Goal: Task Accomplishment & Management: Use online tool/utility

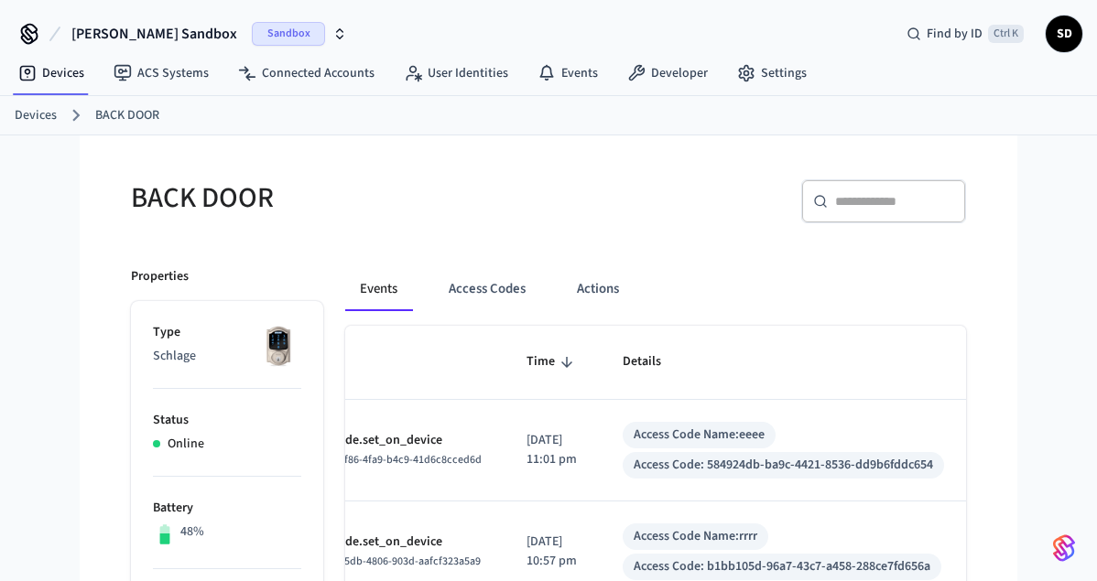
click at [34, 36] on icon at bounding box center [29, 33] width 29 height 29
click at [94, 28] on span "[PERSON_NAME] Sandbox" at bounding box center [154, 34] width 166 height 22
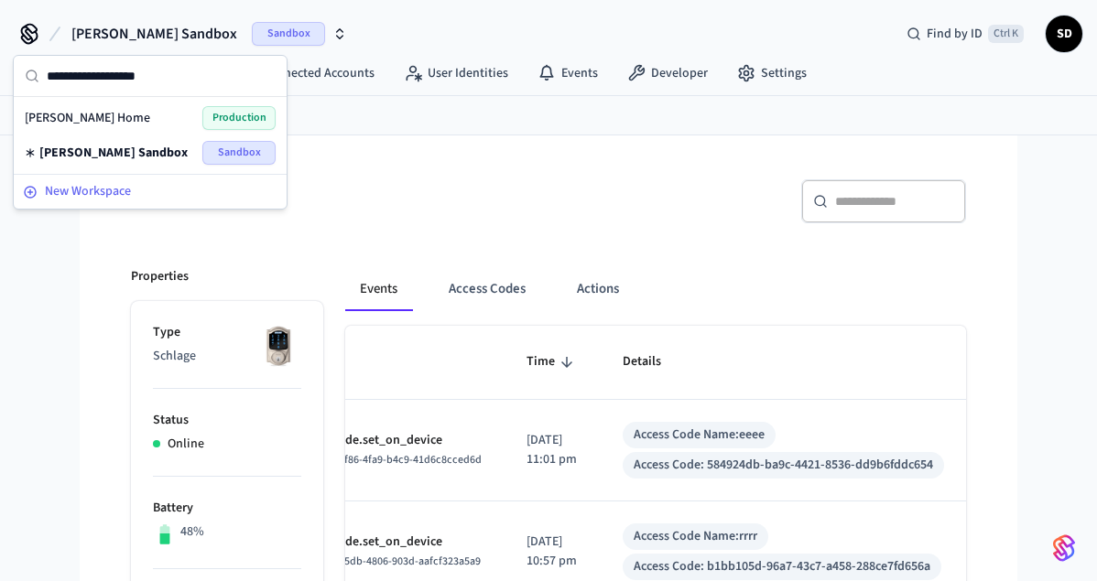
click at [86, 185] on span "New Workspace" at bounding box center [88, 191] width 86 height 19
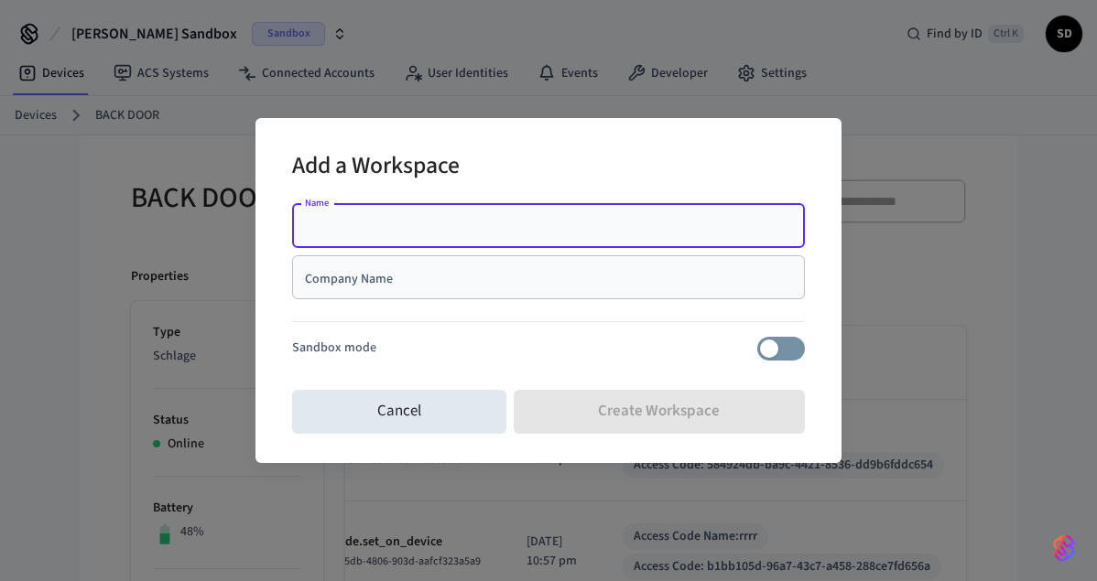
click at [323, 226] on input "Name" at bounding box center [548, 226] width 491 height 18
type input "**********"
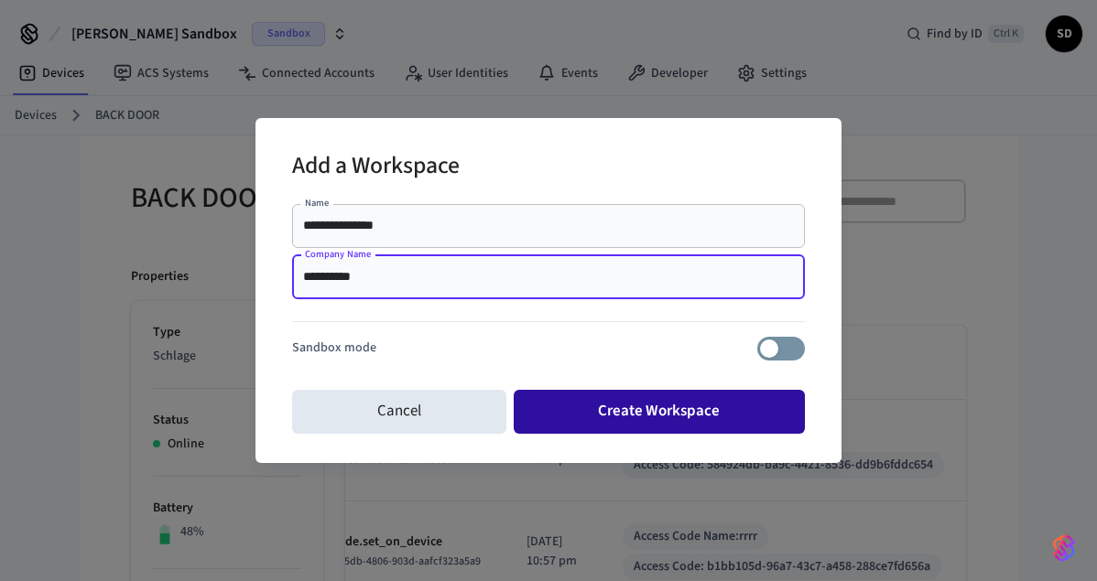
type input "**********"
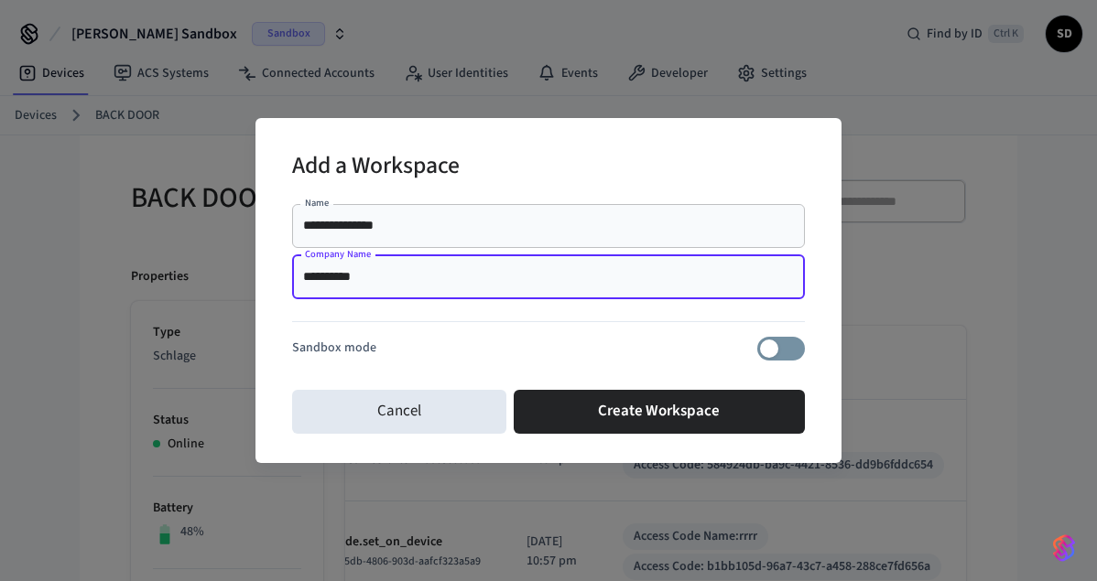
click at [598, 413] on button "Create Workspace" at bounding box center [660, 412] width 292 height 44
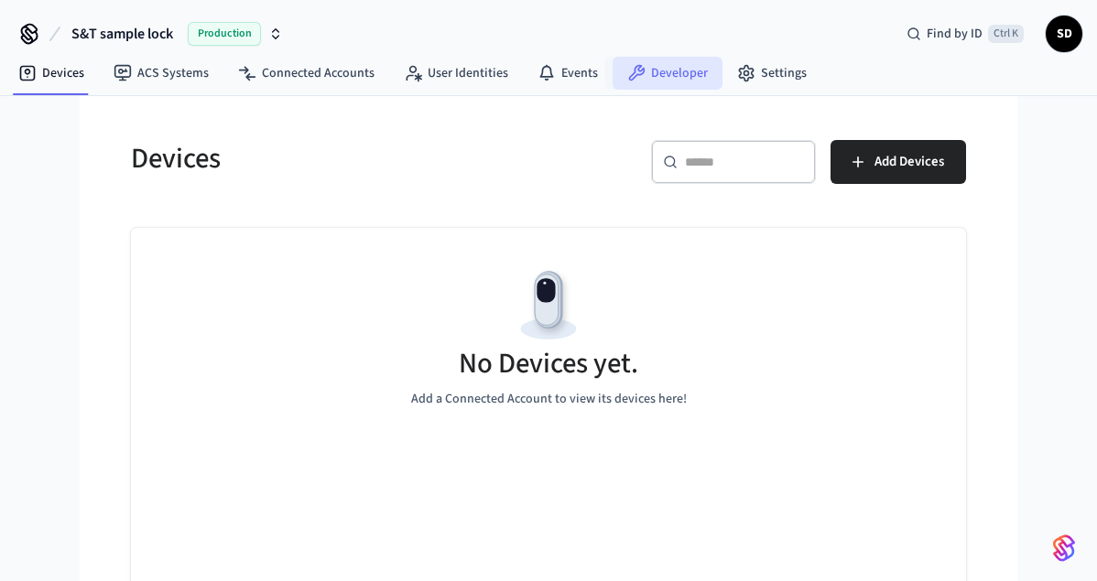
click at [679, 71] on link "Developer" at bounding box center [668, 73] width 110 height 33
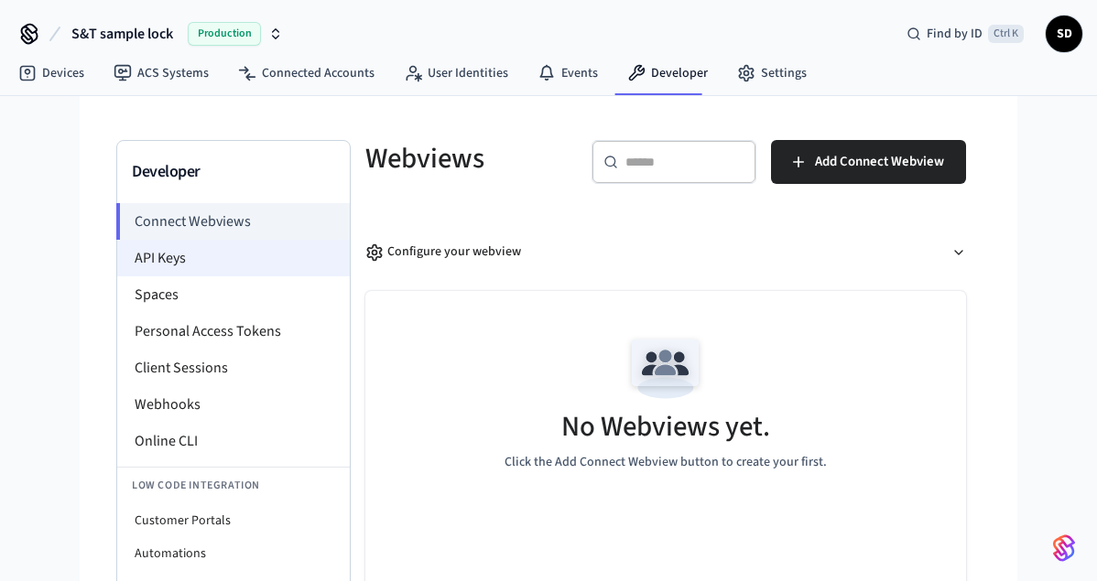
click at [181, 251] on li "API Keys" at bounding box center [233, 258] width 233 height 37
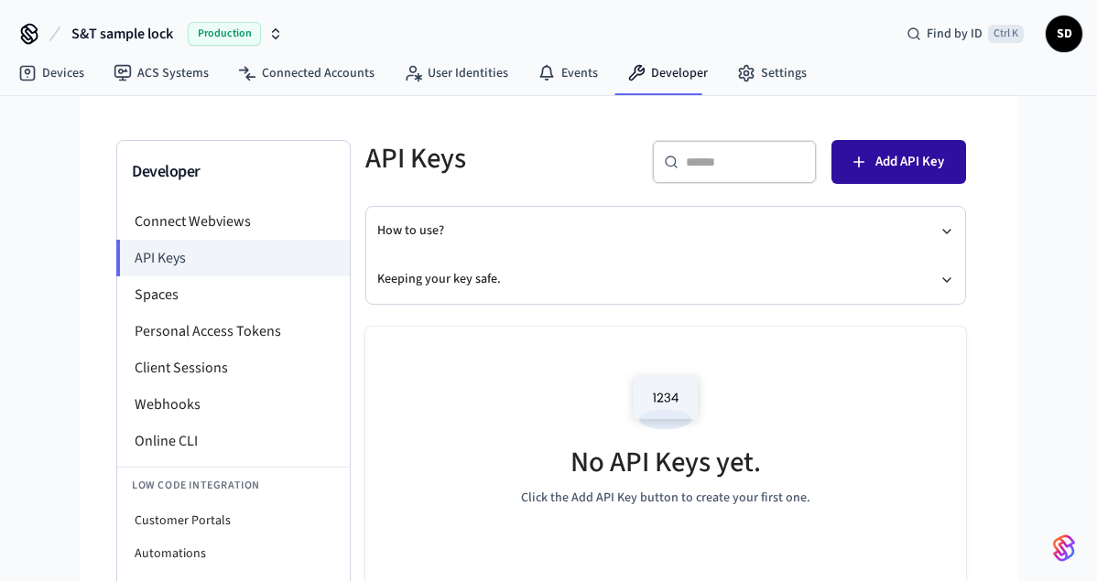
click at [942, 165] on span "Add API Key" at bounding box center [909, 162] width 69 height 24
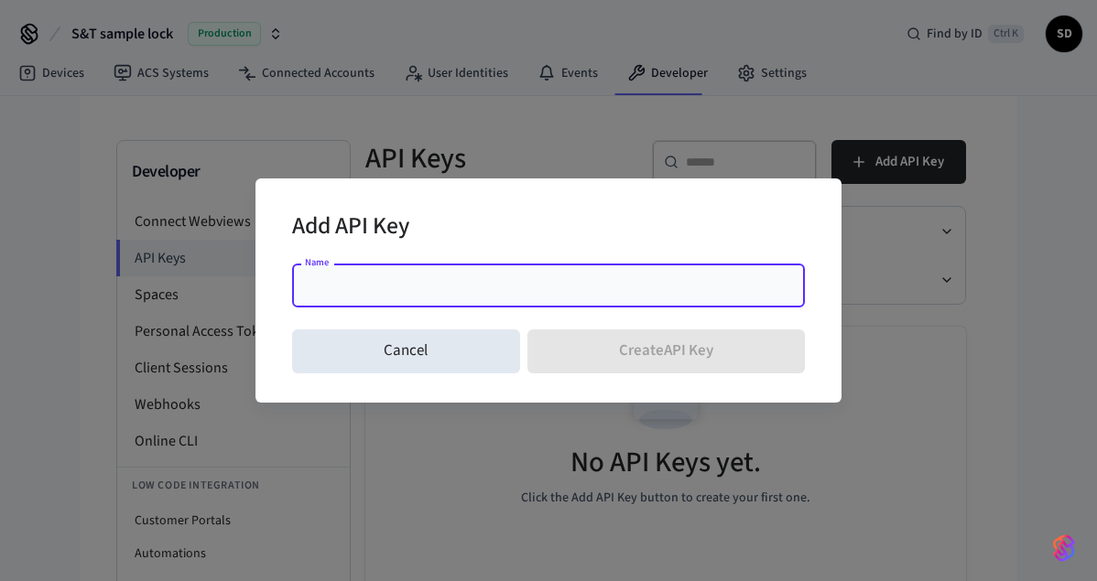
click at [638, 281] on input "Name" at bounding box center [548, 286] width 491 height 18
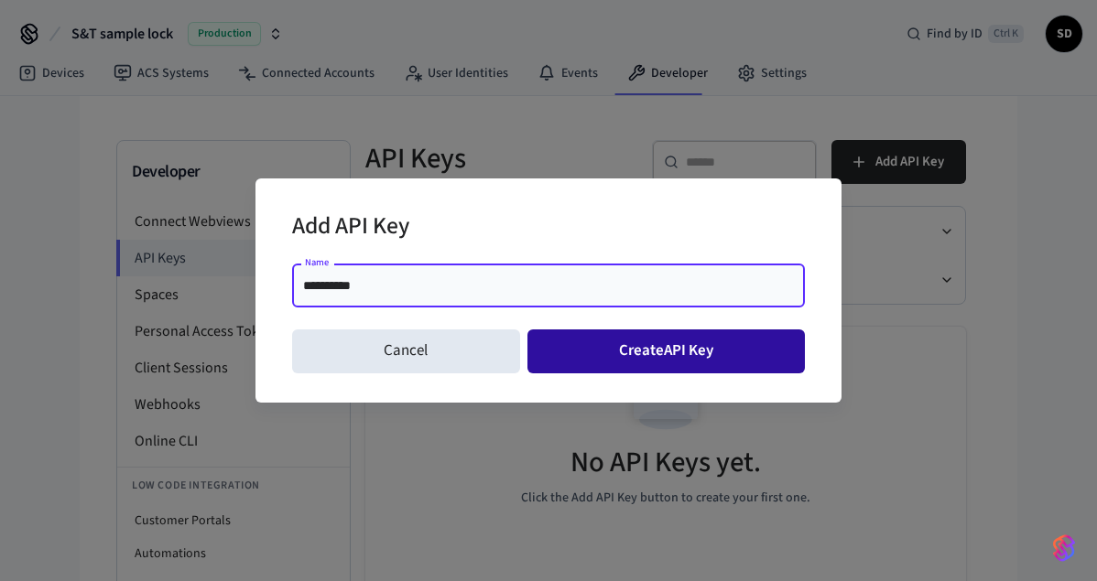
type input "**********"
click at [596, 348] on button "Create API Key" at bounding box center [666, 352] width 278 height 44
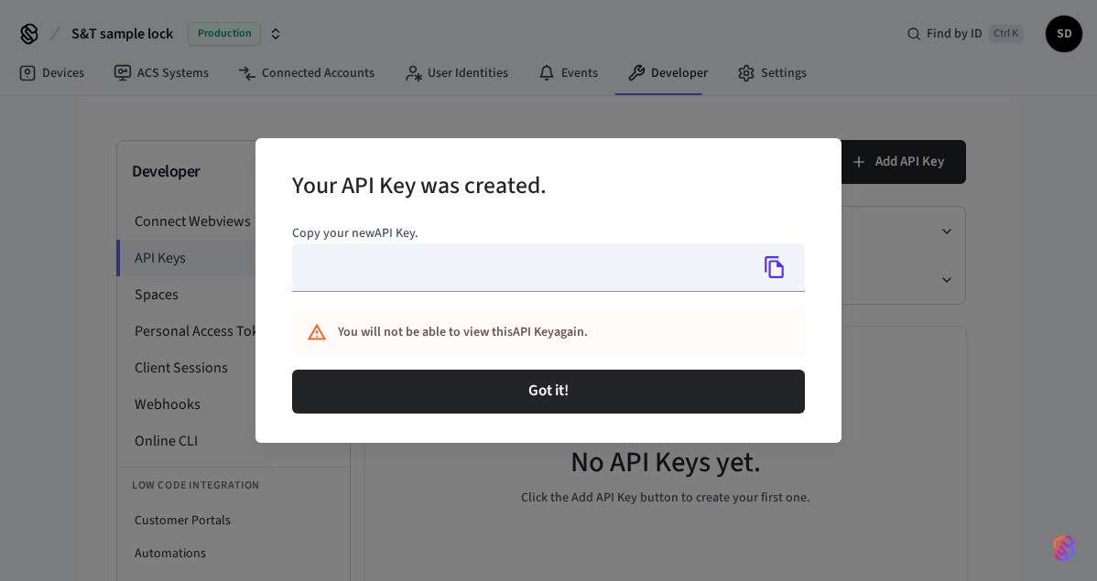
type input "**********"
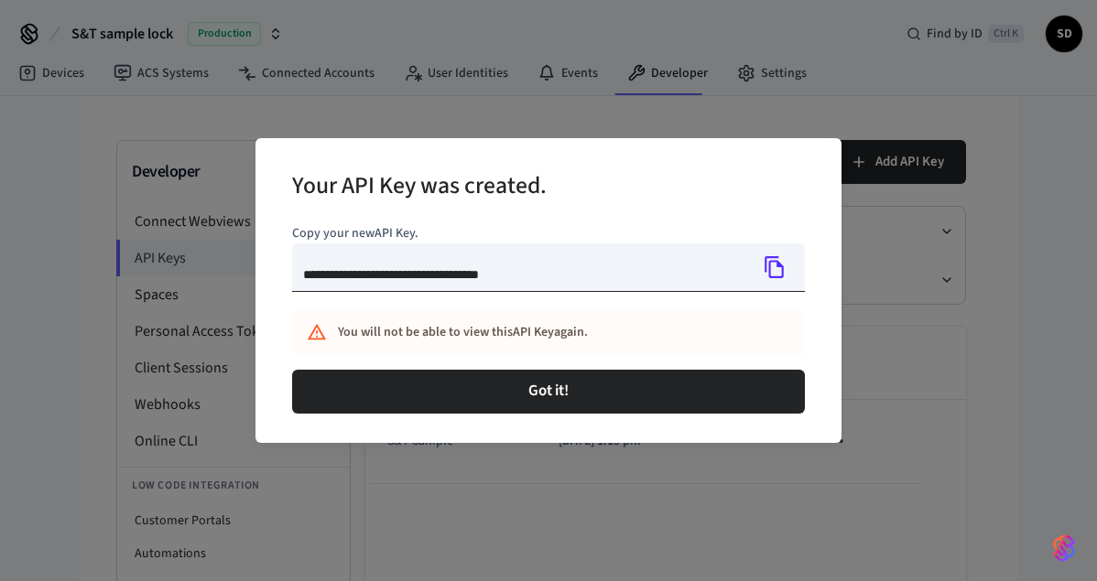
click at [775, 261] on icon "Copy" at bounding box center [774, 267] width 19 height 22
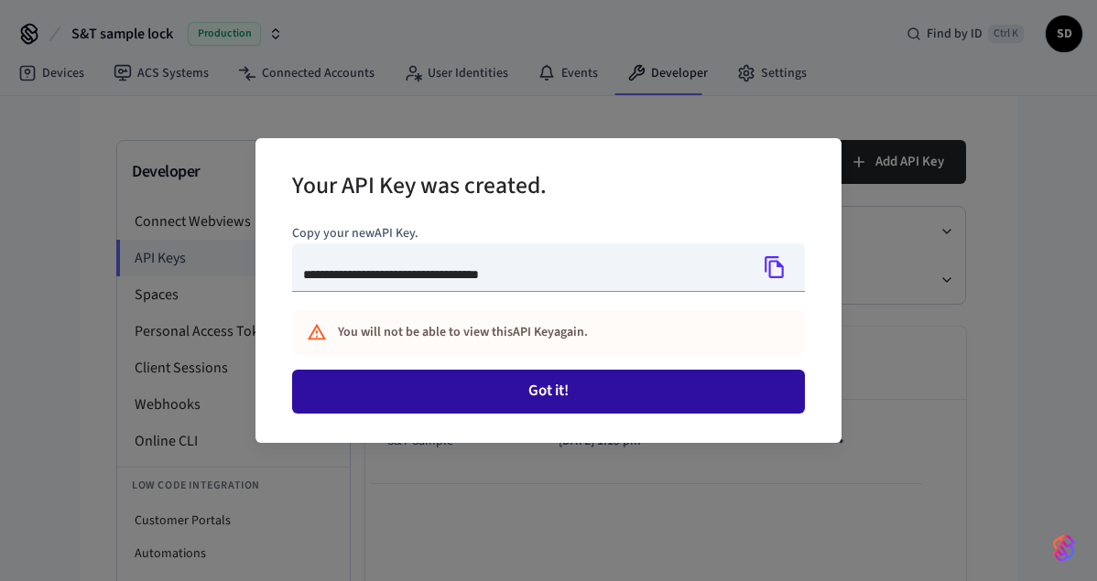
click at [570, 395] on button "Got it!" at bounding box center [548, 392] width 513 height 44
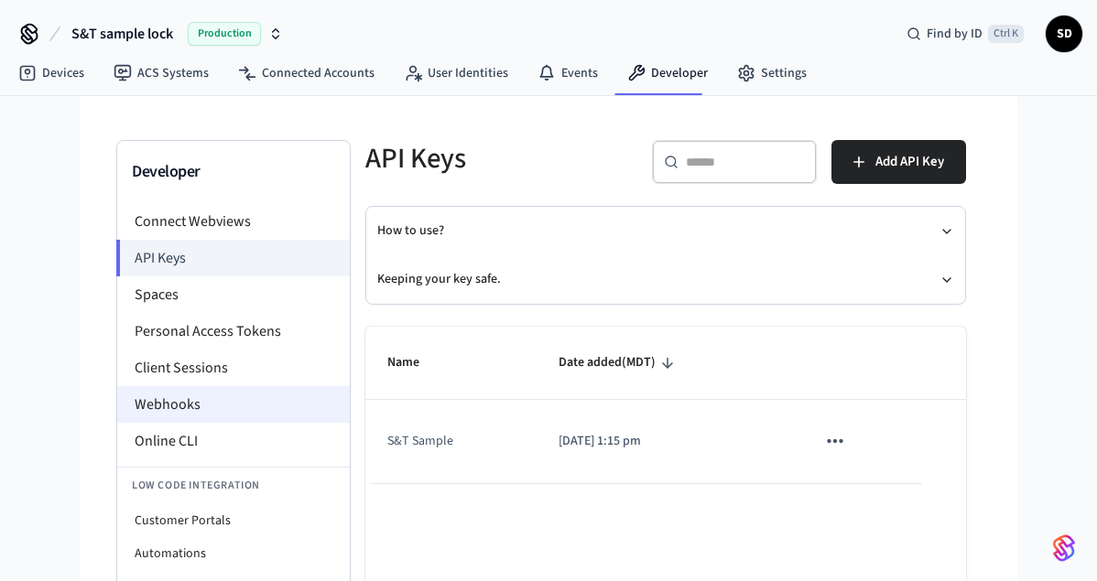
click at [187, 409] on li "Webhooks" at bounding box center [233, 404] width 233 height 37
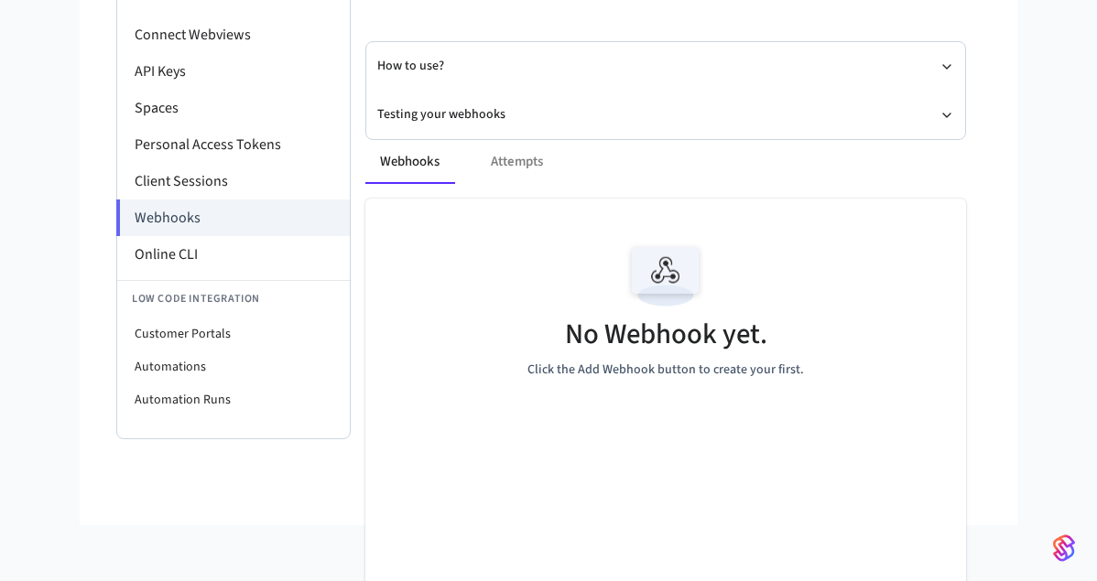
scroll to position [93, 0]
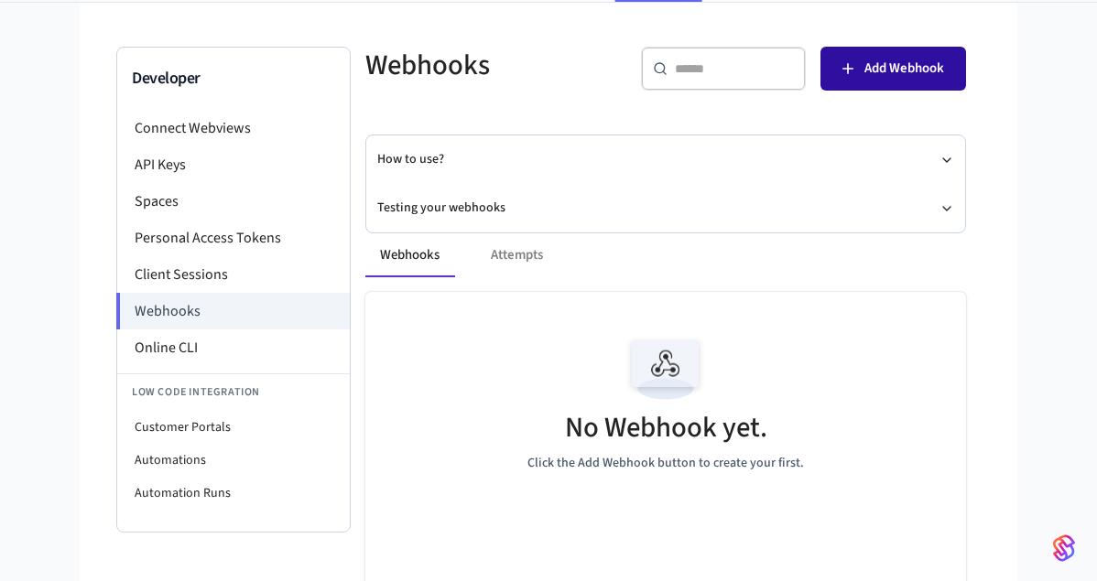
click at [898, 57] on button "Add Webhook" at bounding box center [893, 69] width 146 height 44
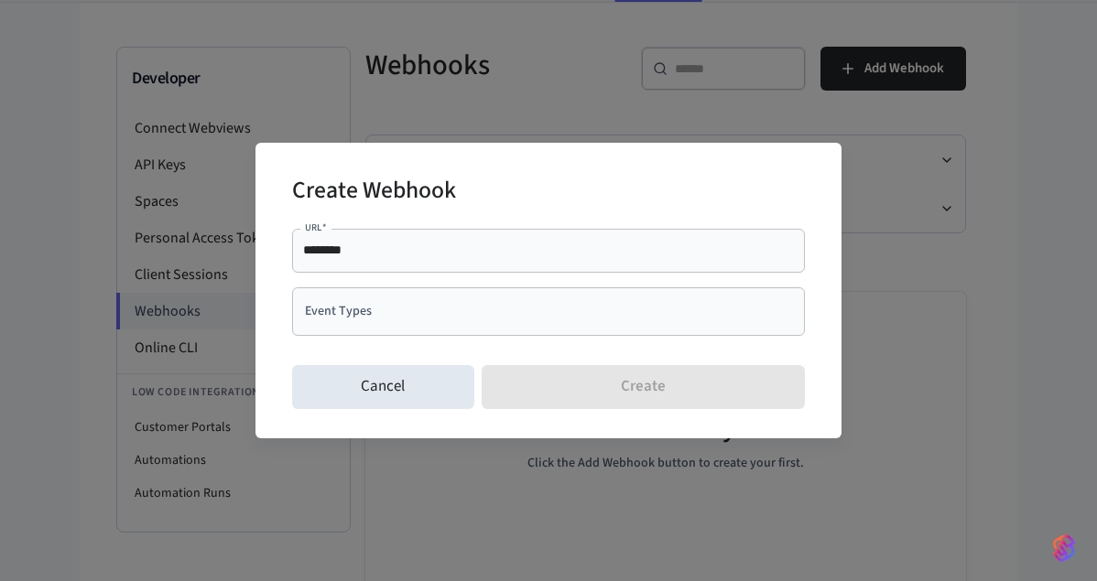
click at [697, 81] on div "Create Webhook URL   * ******** URL   * Event Types Event Types Cancel Create" at bounding box center [548, 290] width 1097 height 581
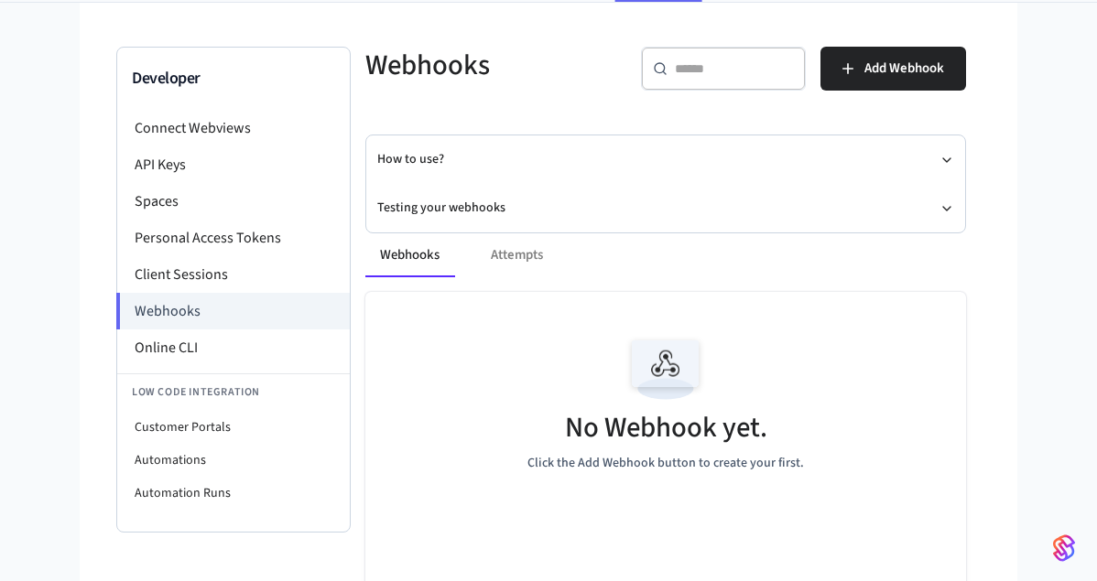
scroll to position [0, 0]
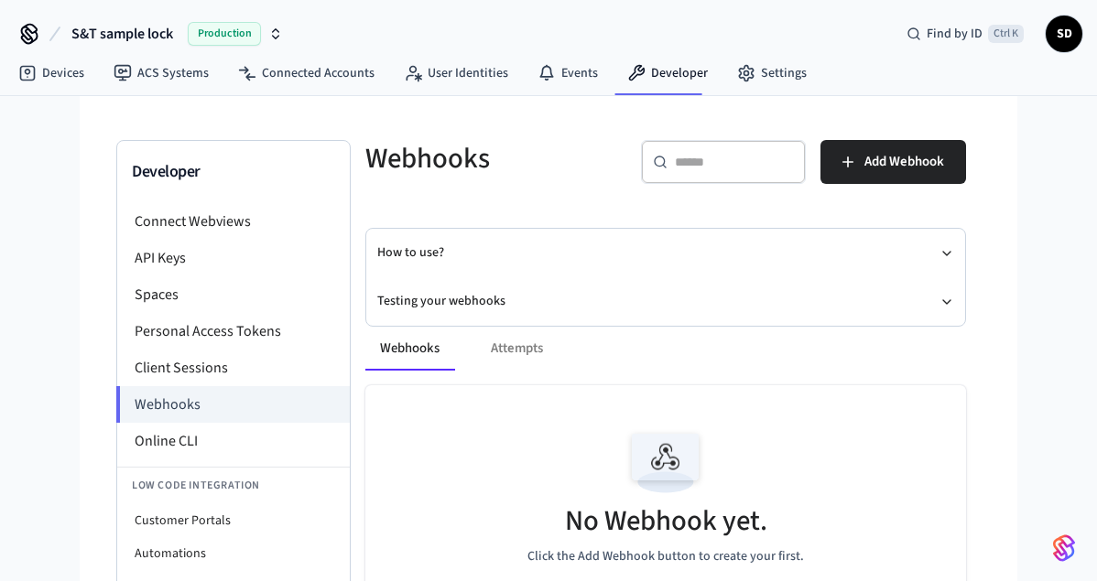
click at [125, 32] on span "S&T sample lock" at bounding box center [122, 34] width 102 height 22
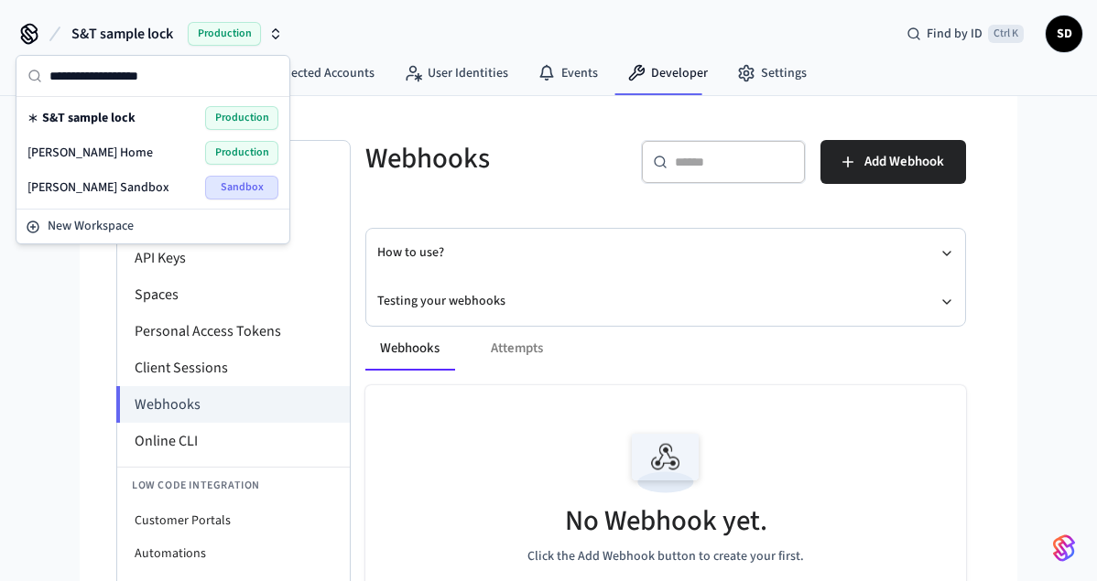
click at [86, 184] on span "[PERSON_NAME] Sandbox" at bounding box center [98, 188] width 142 height 18
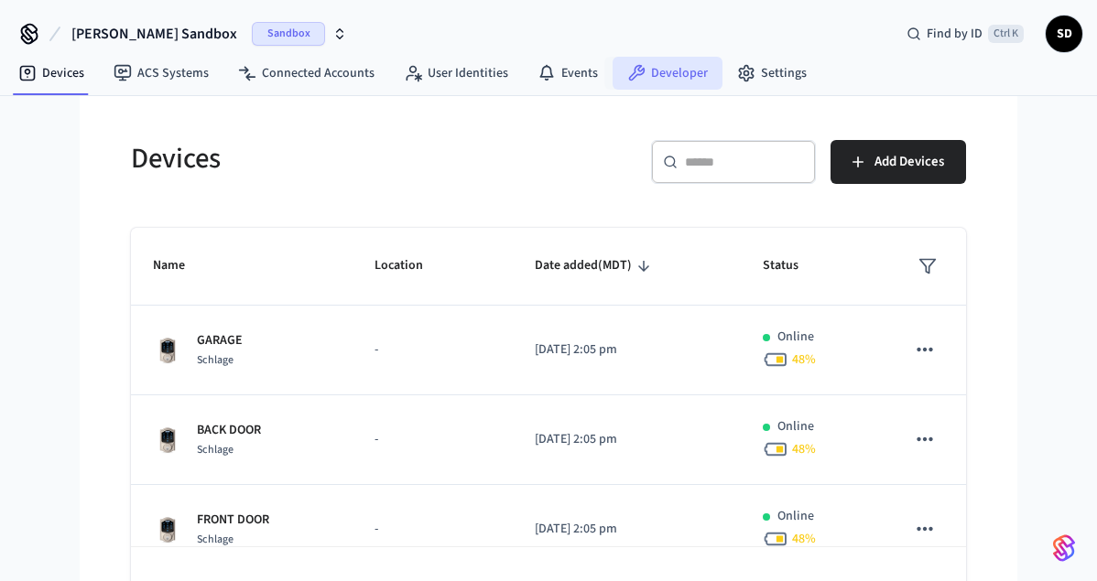
click at [677, 66] on link "Developer" at bounding box center [668, 73] width 110 height 33
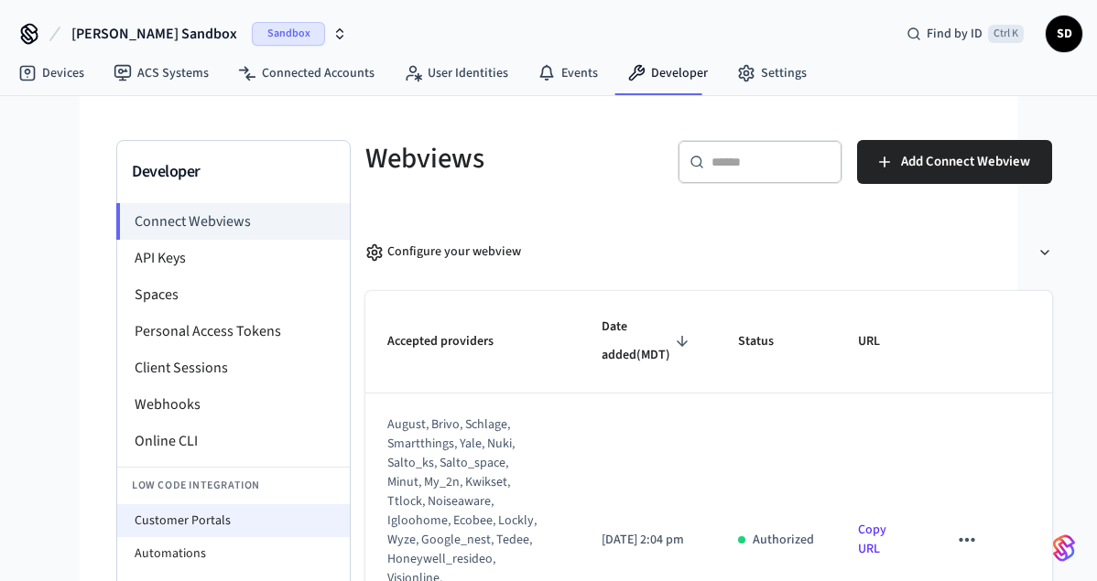
scroll to position [117, 0]
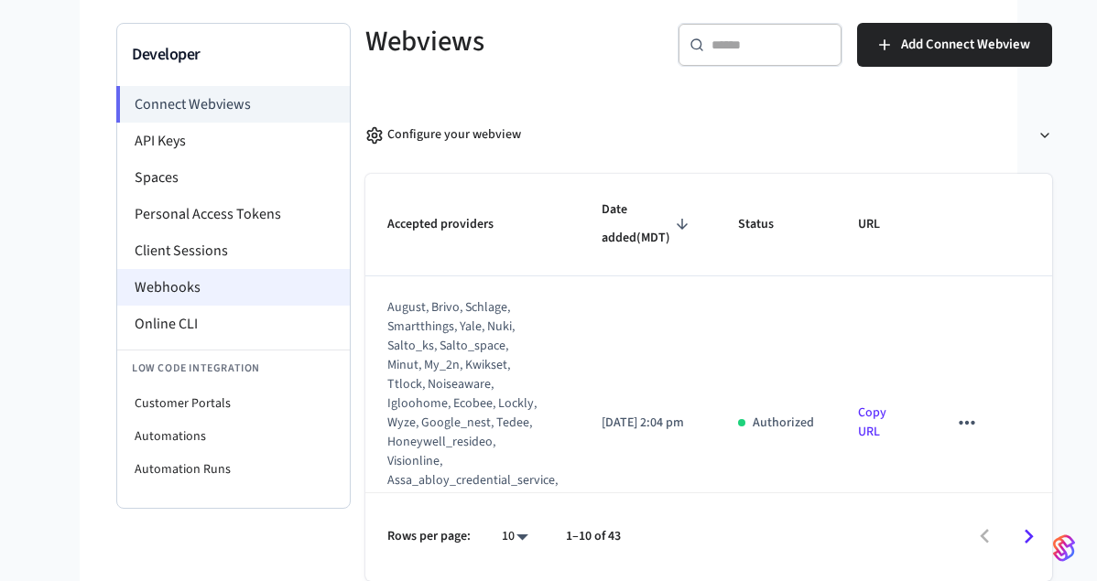
click at [169, 291] on li "Webhooks" at bounding box center [233, 287] width 233 height 37
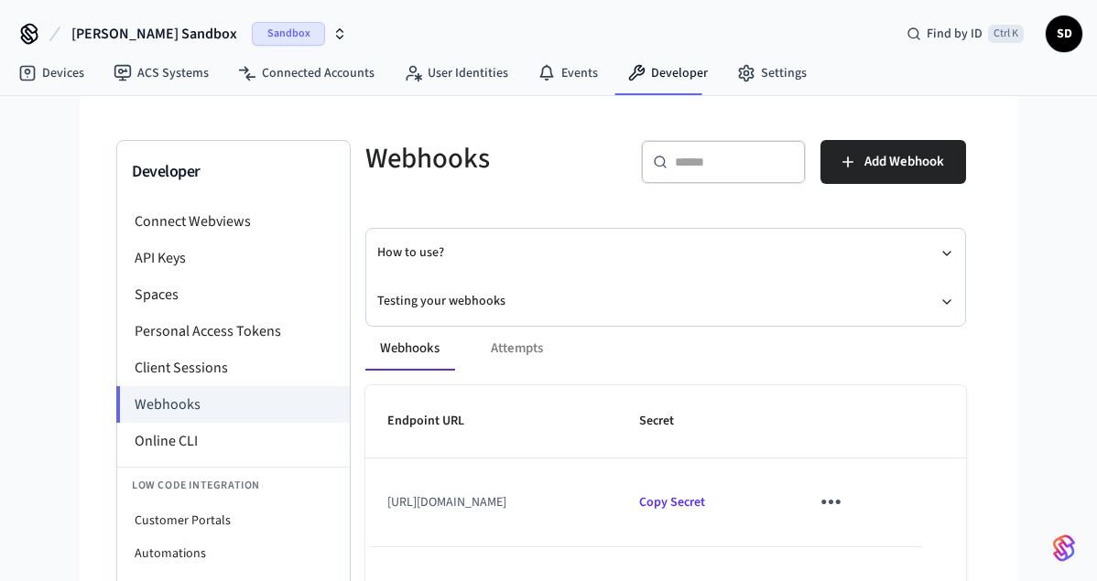
scroll to position [93, 0]
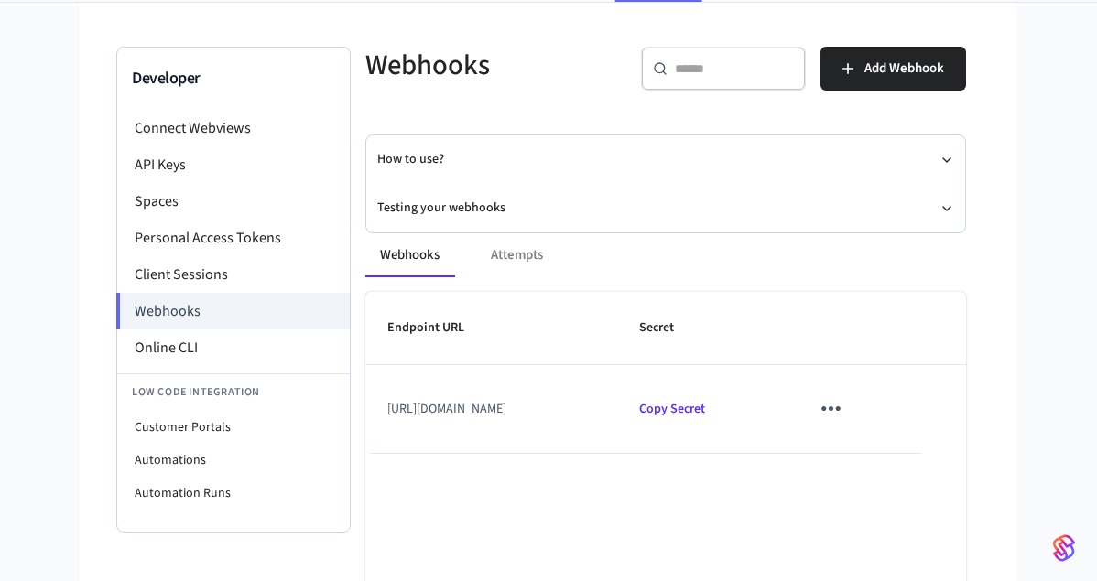
click at [617, 409] on td "[URL][DOMAIN_NAME]" at bounding box center [491, 409] width 252 height 88
drag, startPoint x: 700, startPoint y: 410, endPoint x: 387, endPoint y: 412, distance: 312.3
click at [387, 412] on td "[URL][DOMAIN_NAME]" at bounding box center [491, 409] width 252 height 88
copy td "[URL][DOMAIN_NAME]"
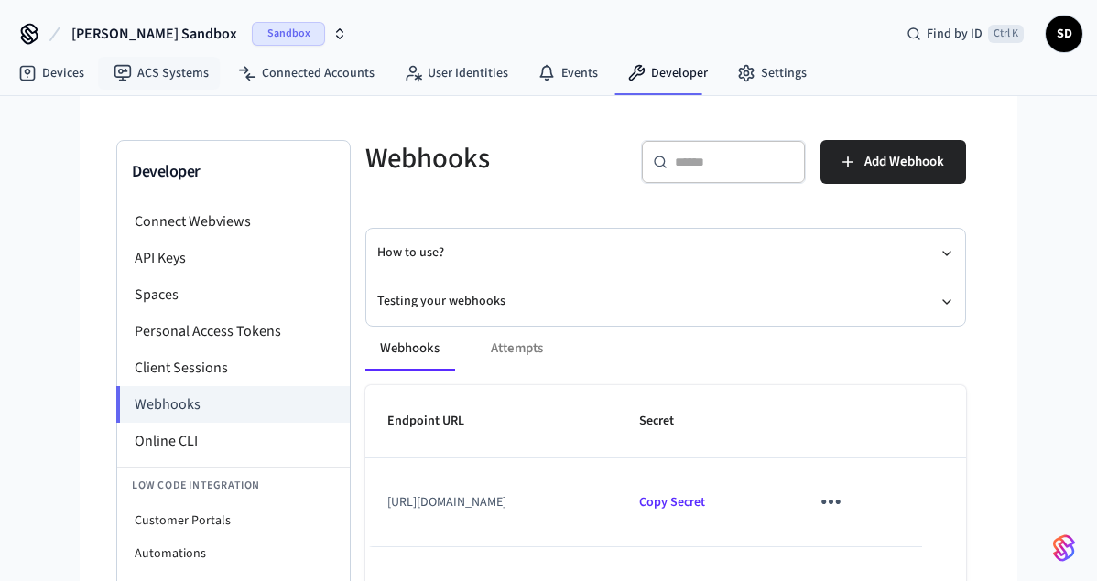
click at [145, 23] on span "[PERSON_NAME] Sandbox" at bounding box center [154, 34] width 166 height 22
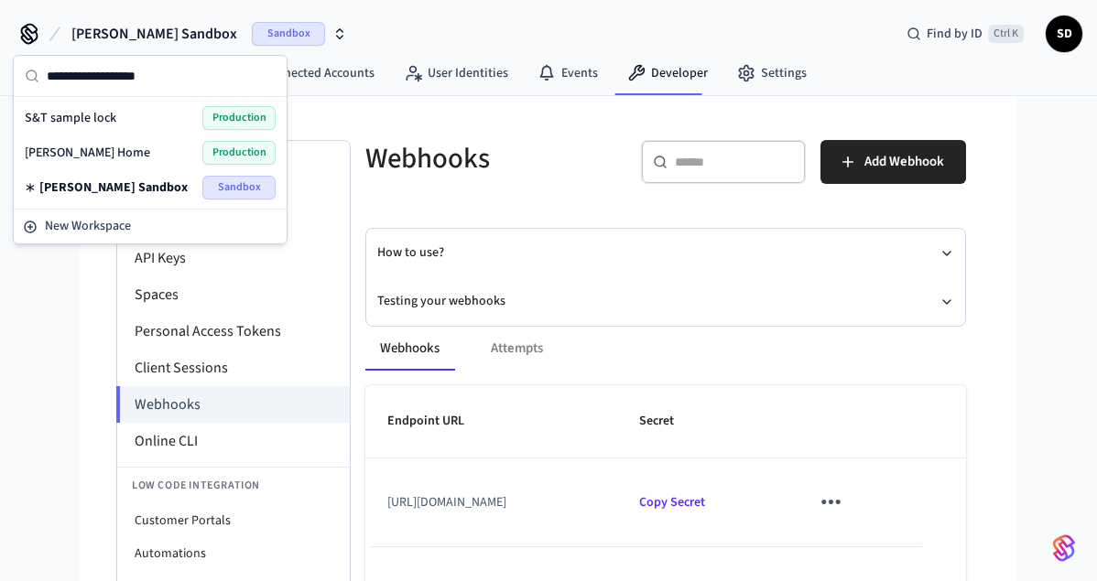
click at [80, 123] on span "S&T sample lock" at bounding box center [71, 118] width 92 height 18
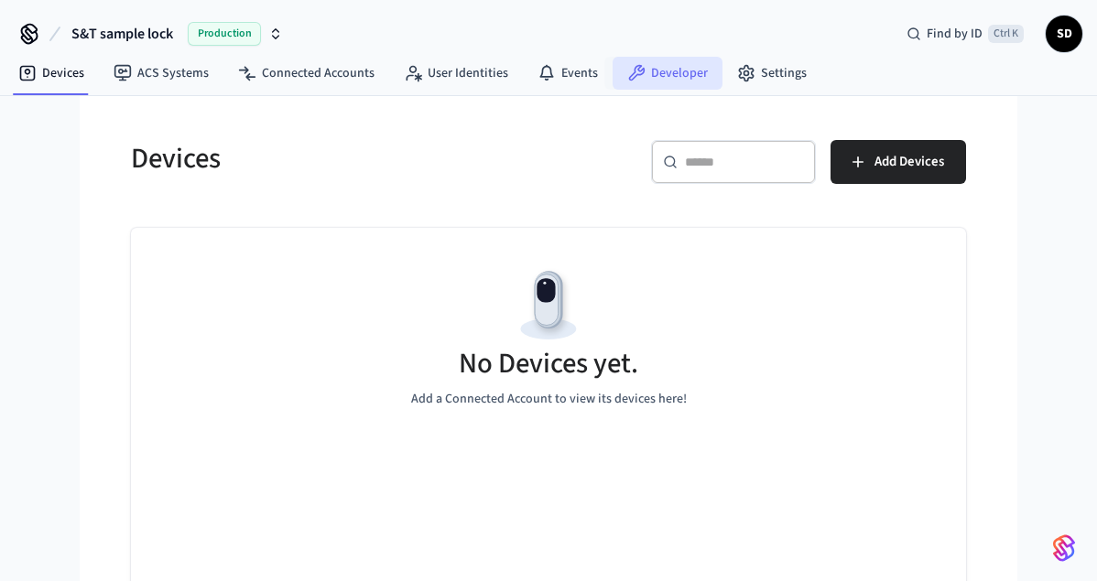
click at [674, 70] on link "Developer" at bounding box center [668, 73] width 110 height 33
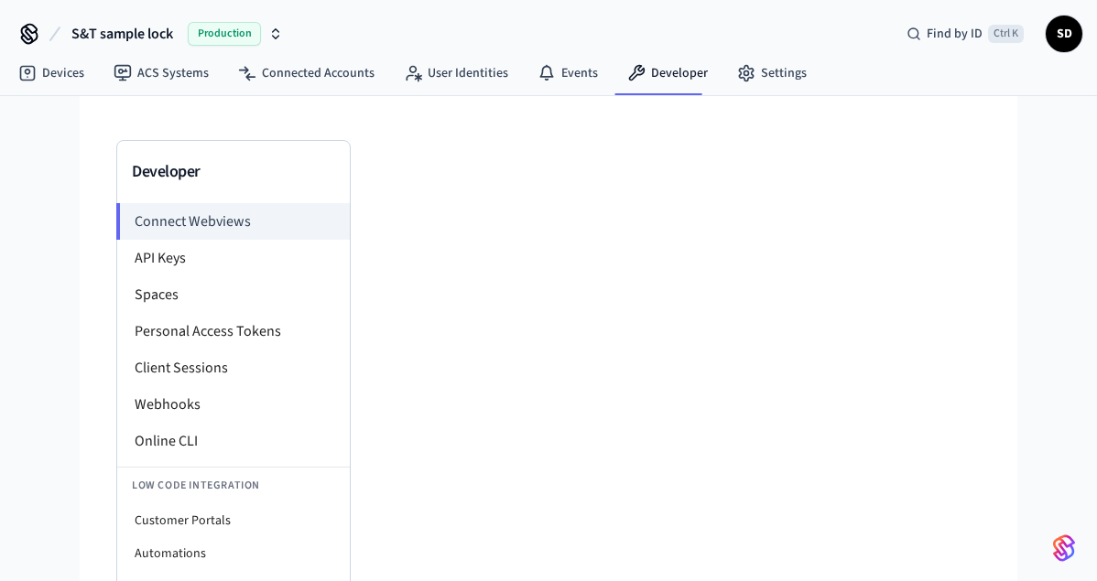
scroll to position [117, 0]
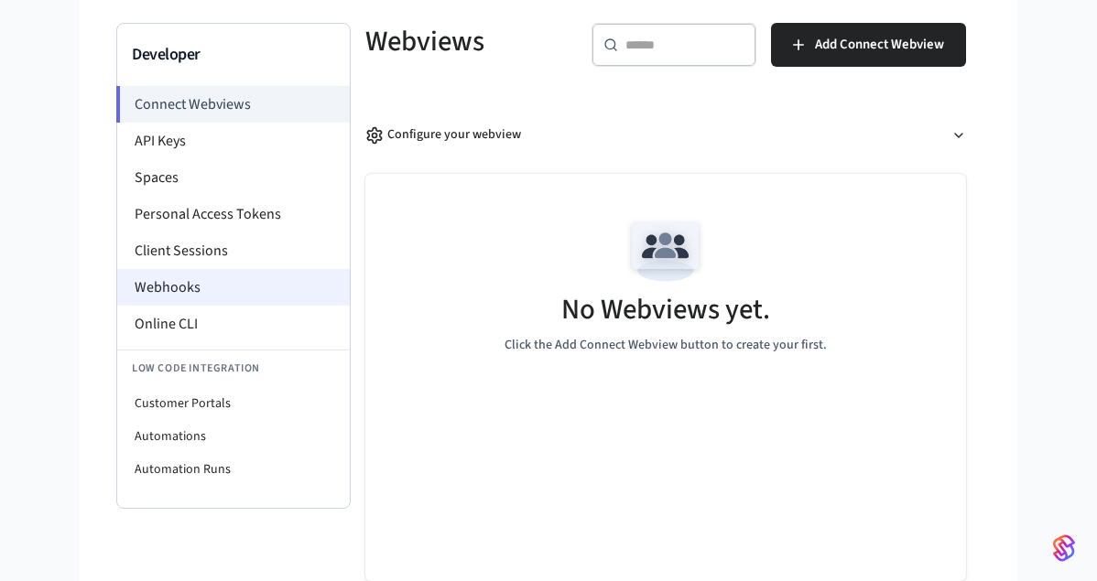
click at [179, 280] on li "Webhooks" at bounding box center [233, 287] width 233 height 37
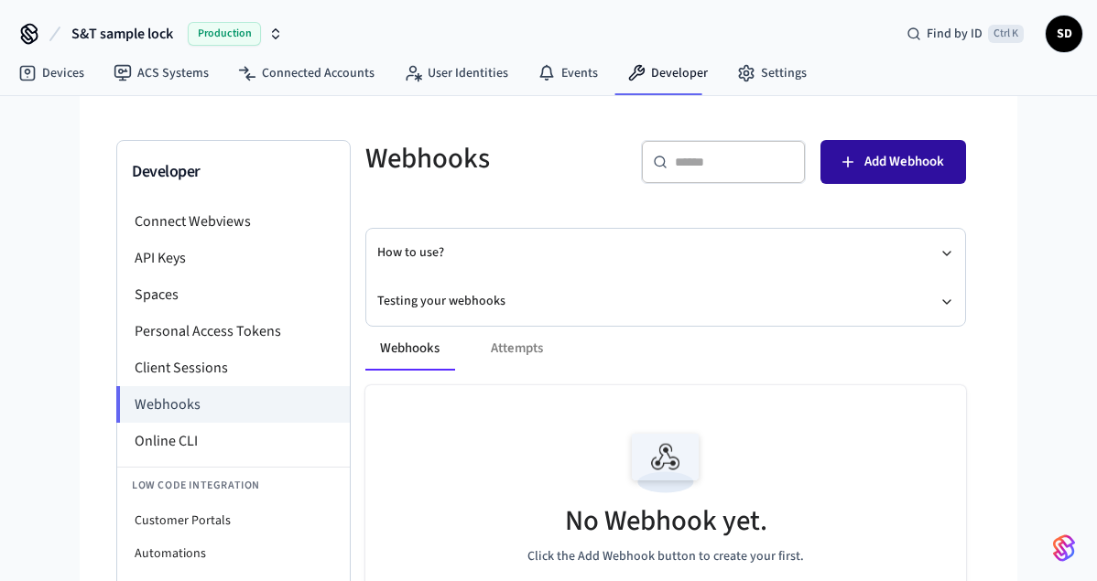
click at [898, 151] on span "Add Webhook" at bounding box center [904, 162] width 80 height 24
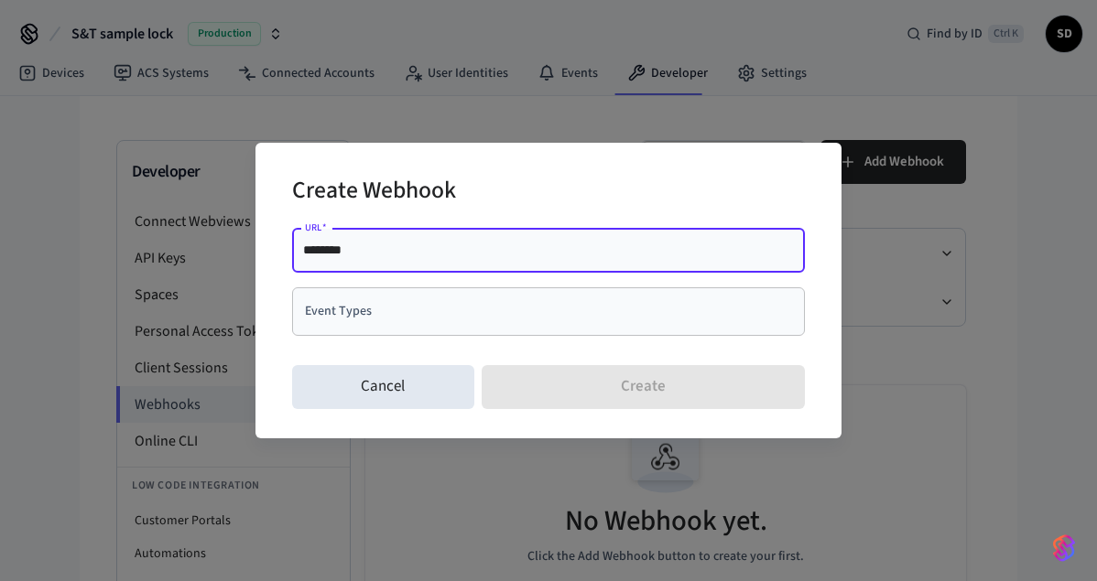
drag, startPoint x: 459, startPoint y: 258, endPoint x: 71, endPoint y: 257, distance: 388.3
click at [303, 257] on input "********" at bounding box center [548, 250] width 491 height 18
type input "**********"
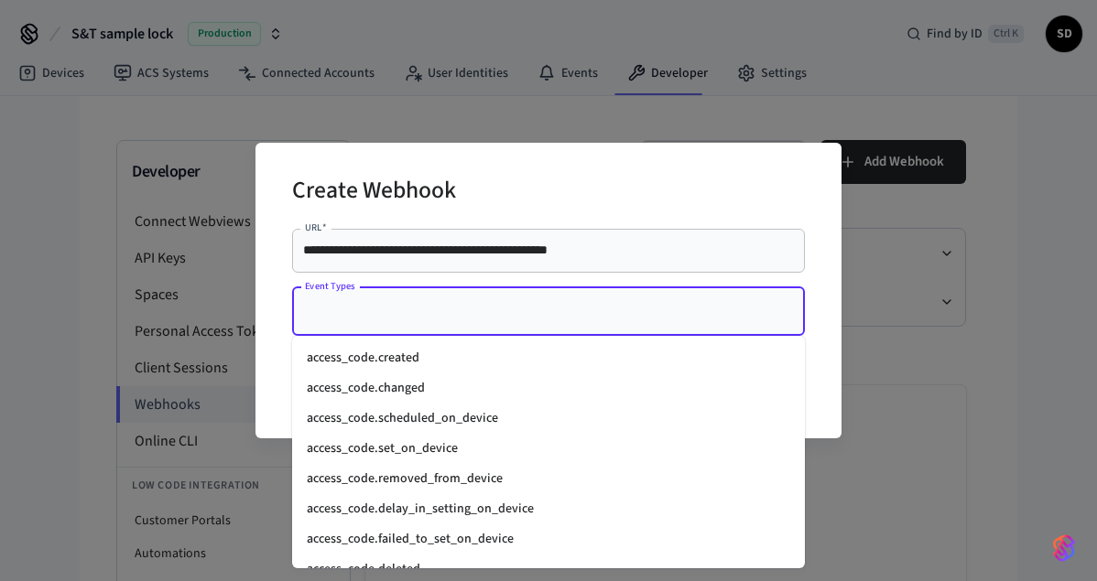
click at [455, 308] on input "Event Types" at bounding box center [534, 312] width 469 height 32
click at [420, 352] on li "access_code.created" at bounding box center [548, 358] width 513 height 30
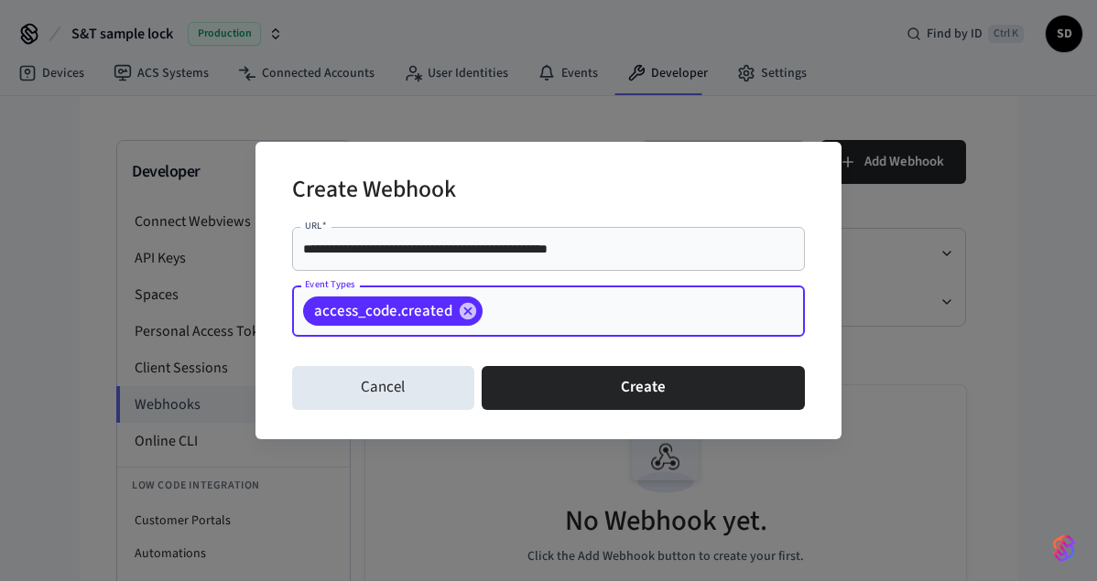
click at [526, 311] on input "Event Types" at bounding box center [615, 312] width 260 height 32
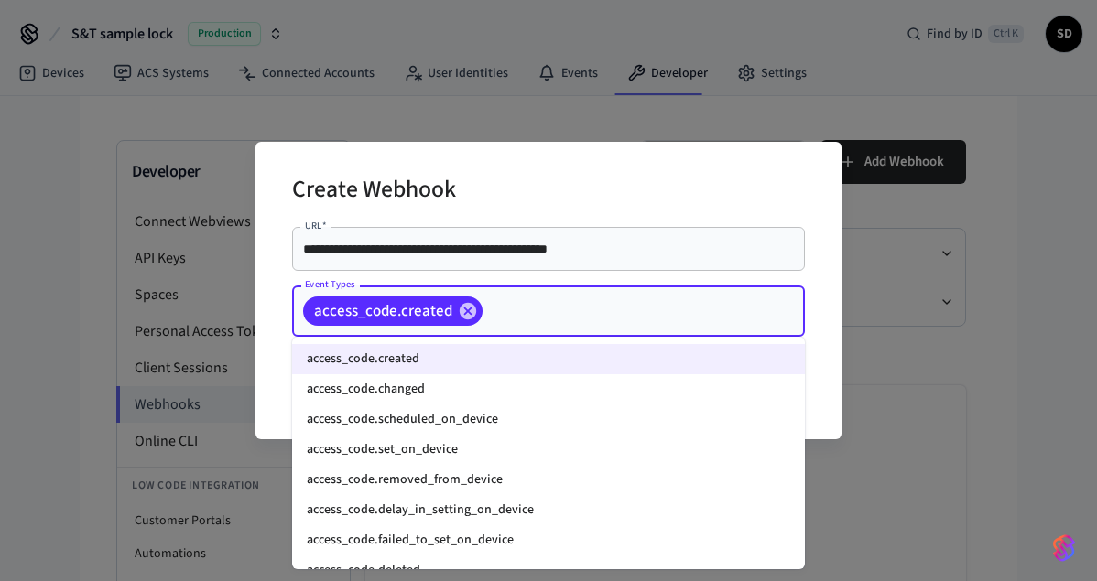
click at [407, 389] on li "access_code.changed" at bounding box center [548, 390] width 513 height 30
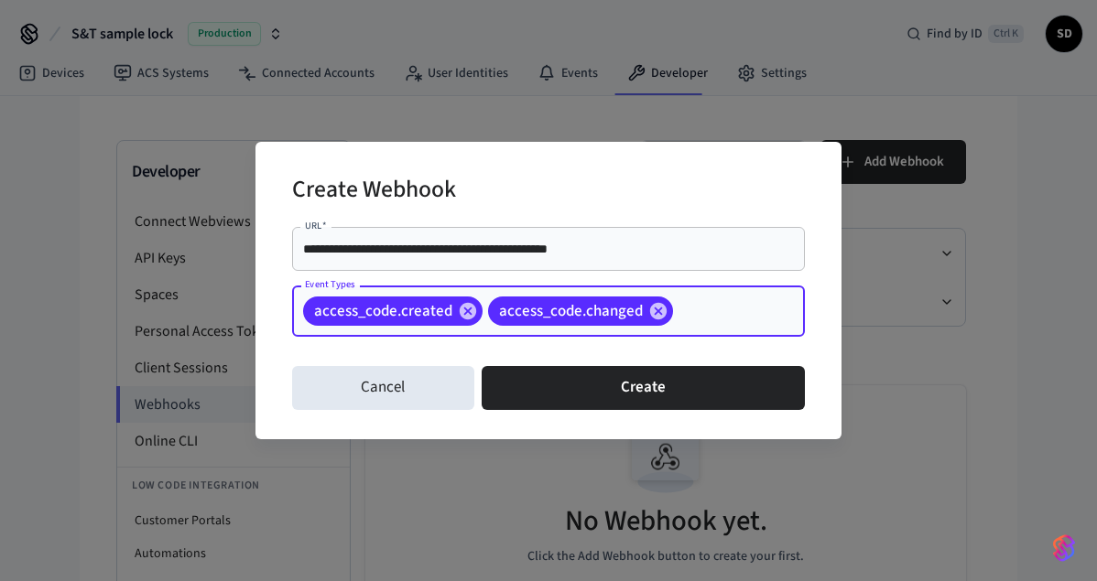
click at [705, 304] on input "Event Types" at bounding box center [711, 312] width 70 height 32
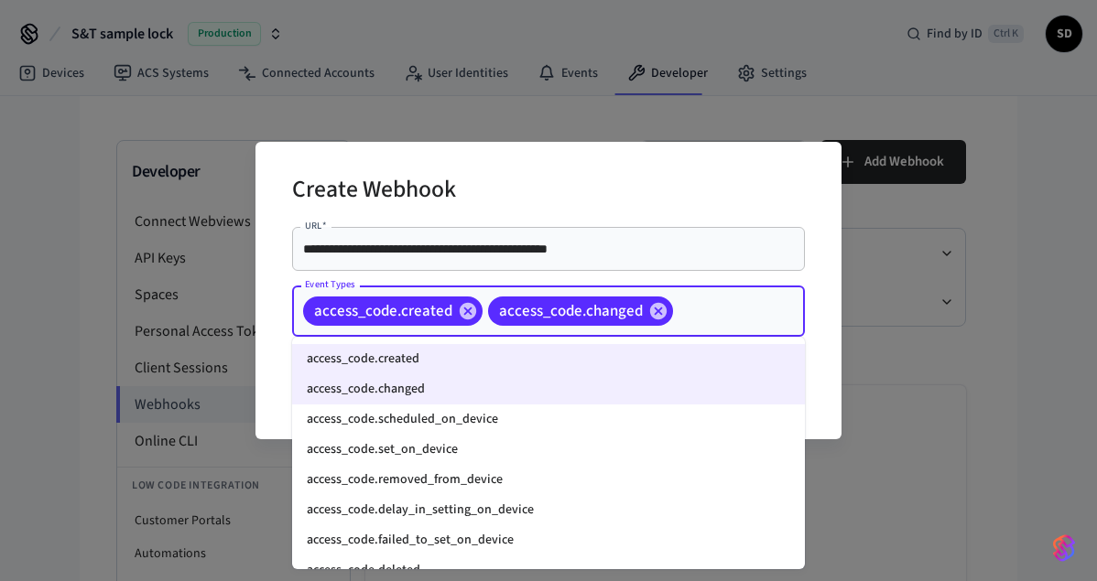
click at [457, 447] on li "access_code.set_on_device" at bounding box center [548, 450] width 513 height 30
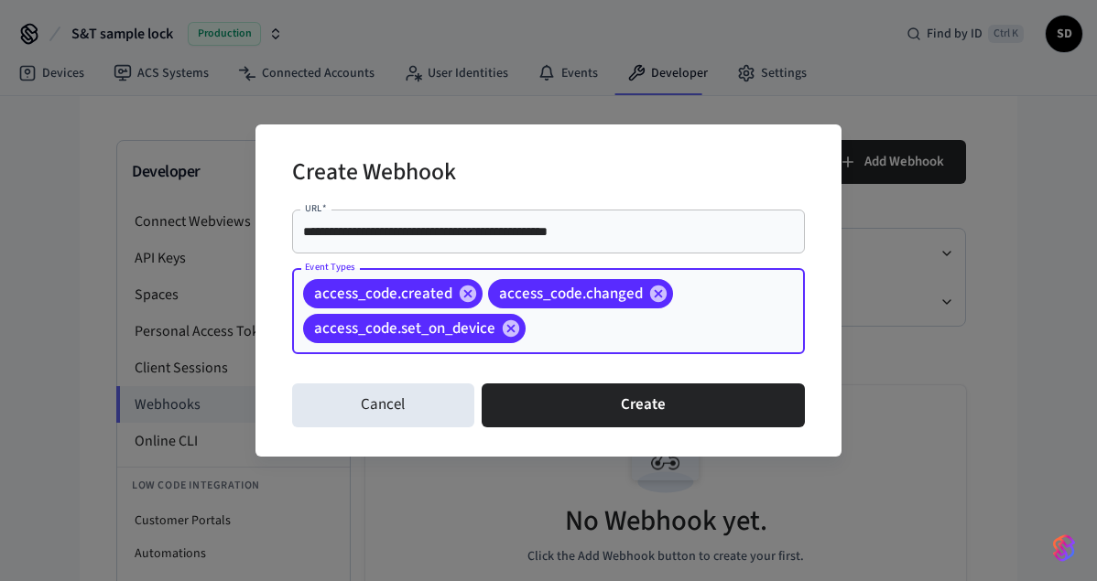
click at [706, 313] on input "Event Types" at bounding box center [636, 329] width 217 height 32
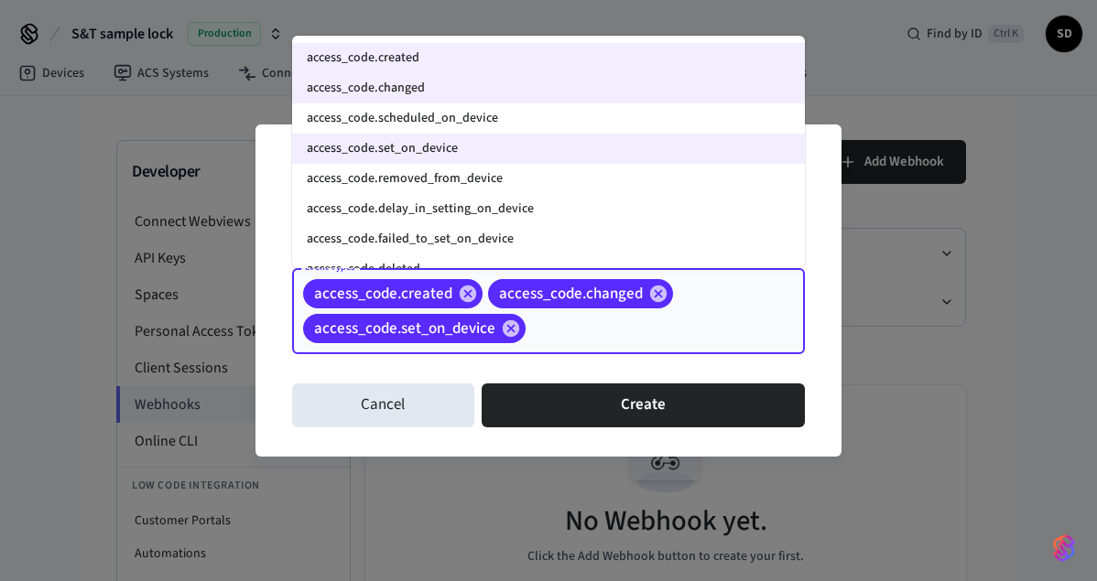
drag, startPoint x: 501, startPoint y: 174, endPoint x: 521, endPoint y: 198, distance: 31.2
click at [502, 174] on li "access_code.removed_from_device" at bounding box center [548, 179] width 513 height 30
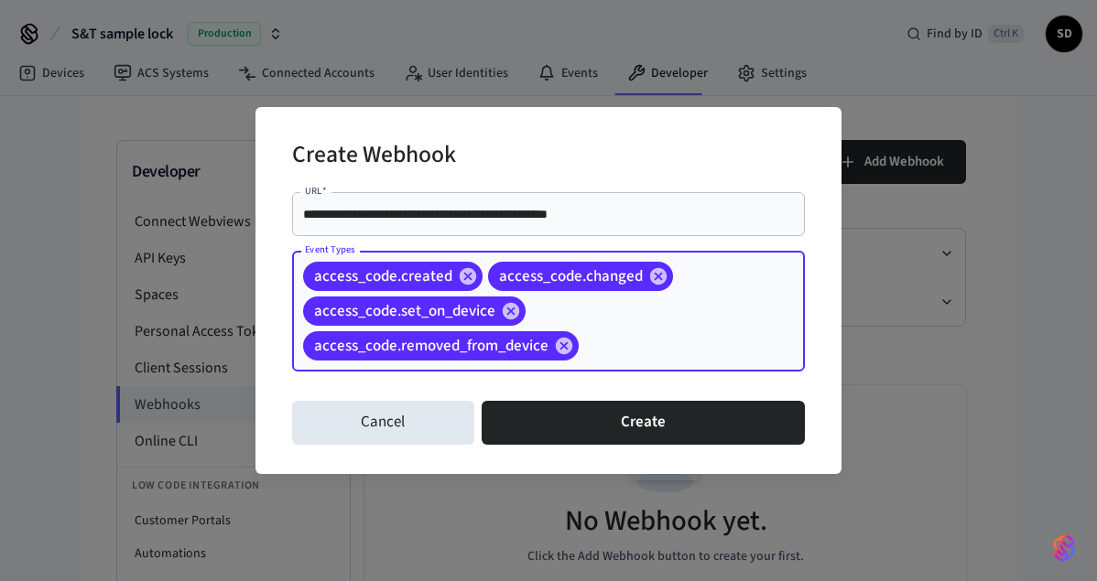
click at [729, 321] on div "access_code.created access_code.changed access_code.set_on_device access_code.r…" at bounding box center [548, 311] width 513 height 121
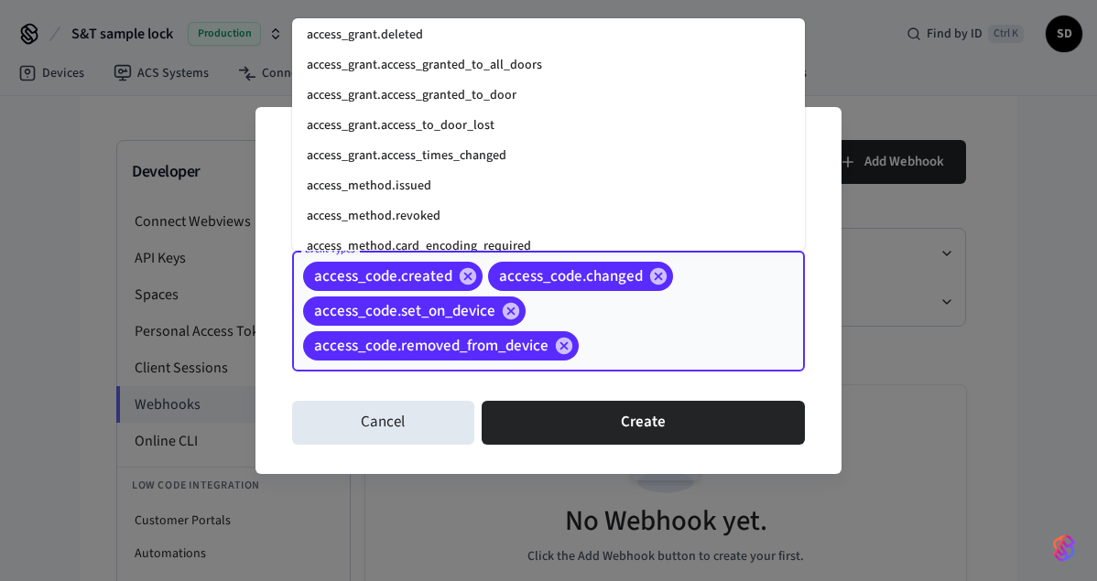
scroll to position [440, 0]
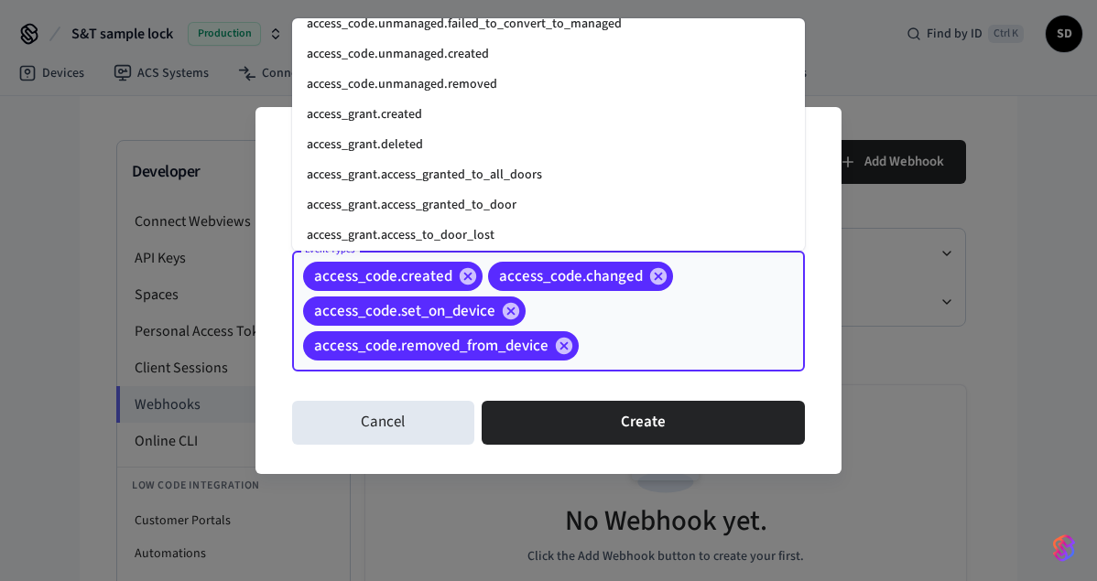
click at [469, 116] on li "access_grant.created" at bounding box center [548, 115] width 513 height 30
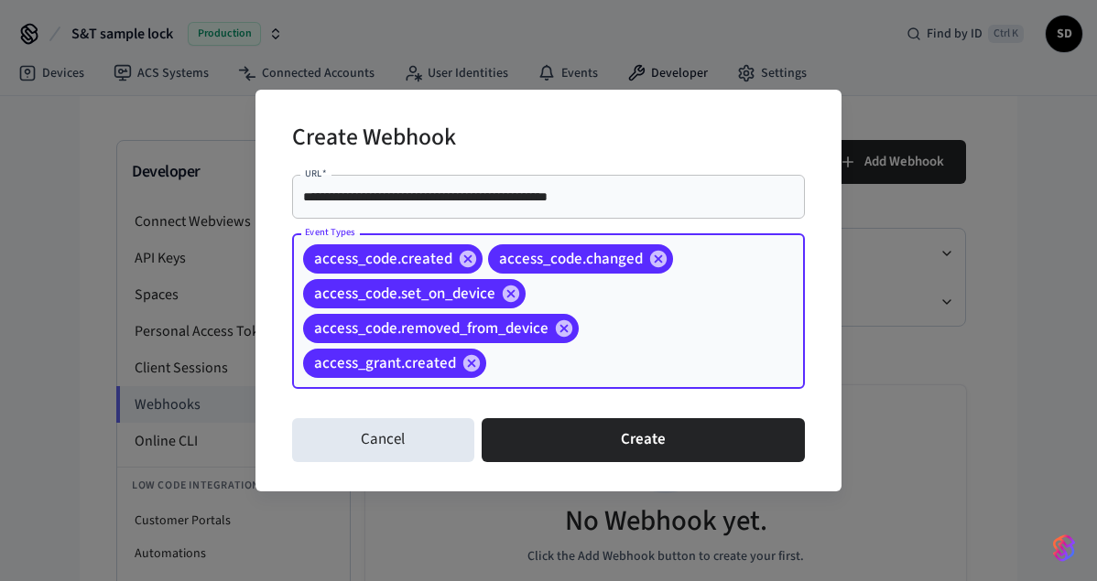
drag, startPoint x: 670, startPoint y: 351, endPoint x: 574, endPoint y: 250, distance: 139.3
click at [671, 351] on input "Event Types" at bounding box center [617, 364] width 256 height 32
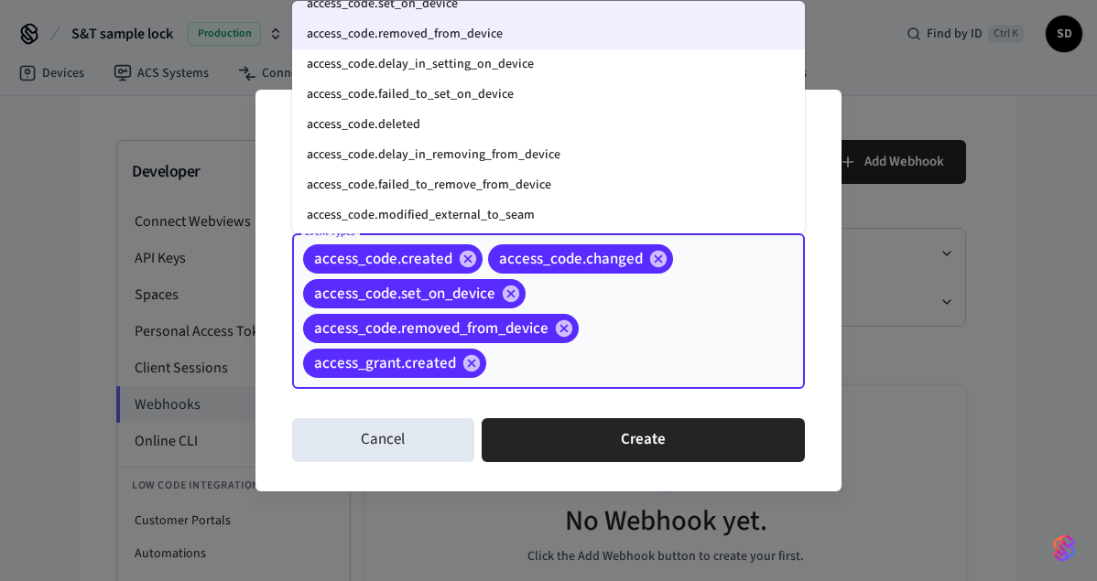
scroll to position [220, 0]
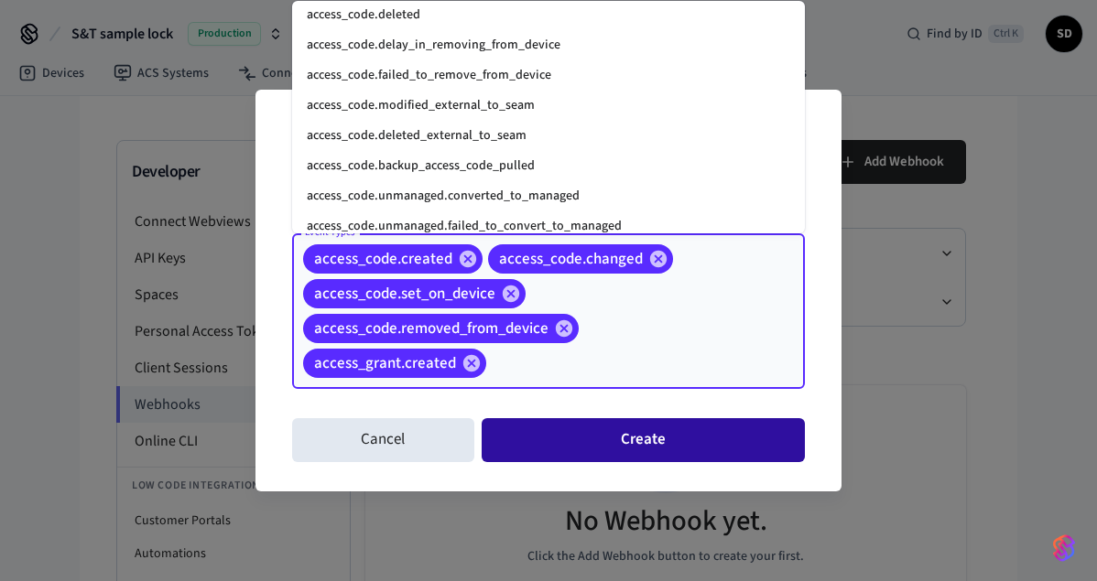
click at [627, 451] on button "Create" at bounding box center [643, 440] width 323 height 44
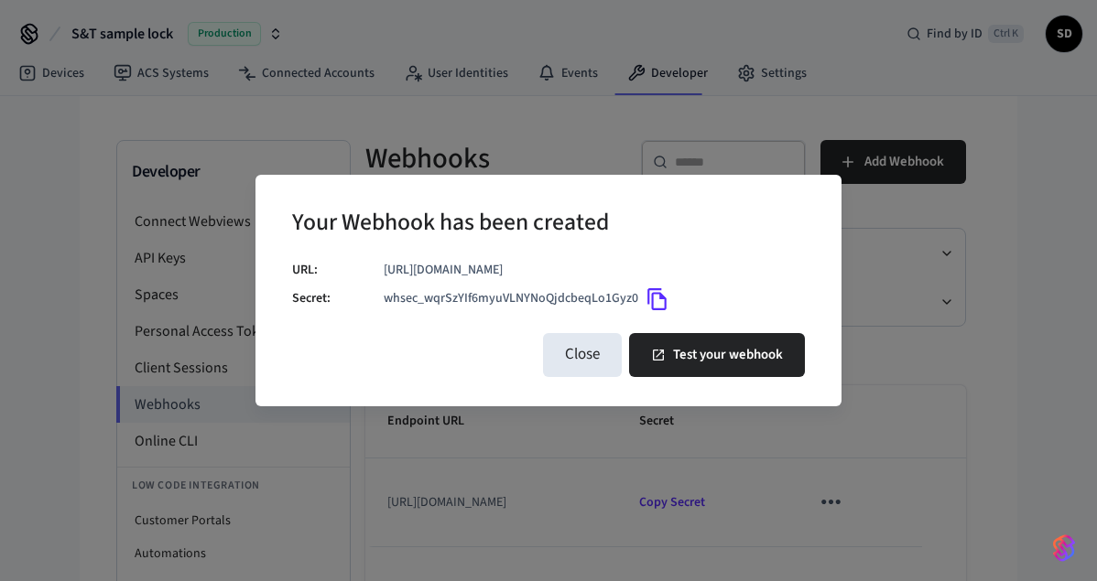
click at [655, 303] on icon "Copy" at bounding box center [658, 300] width 24 height 24
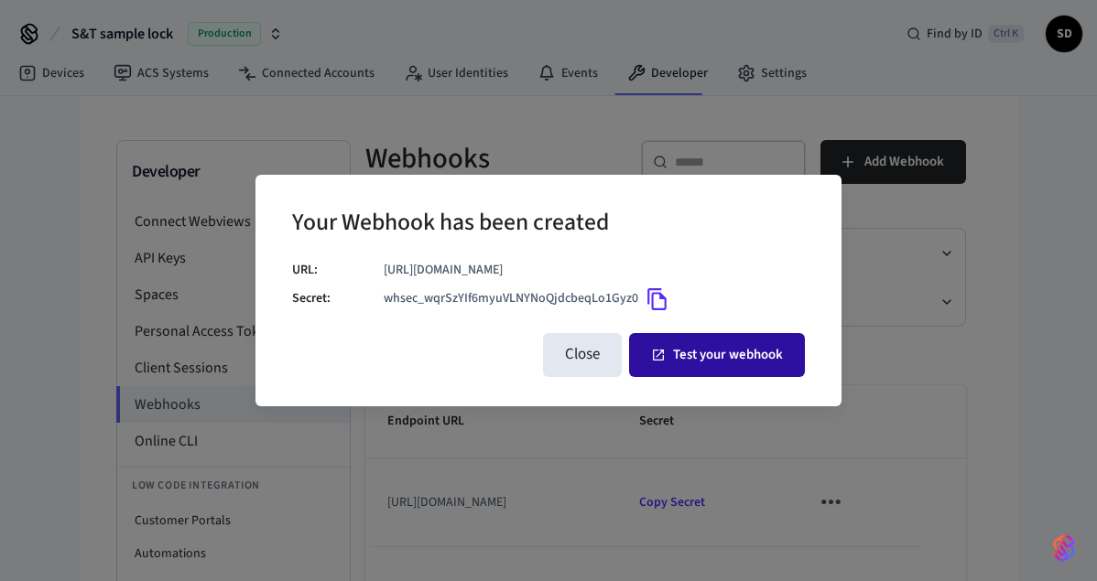
click at [766, 362] on button "Test your webhook" at bounding box center [717, 355] width 176 height 44
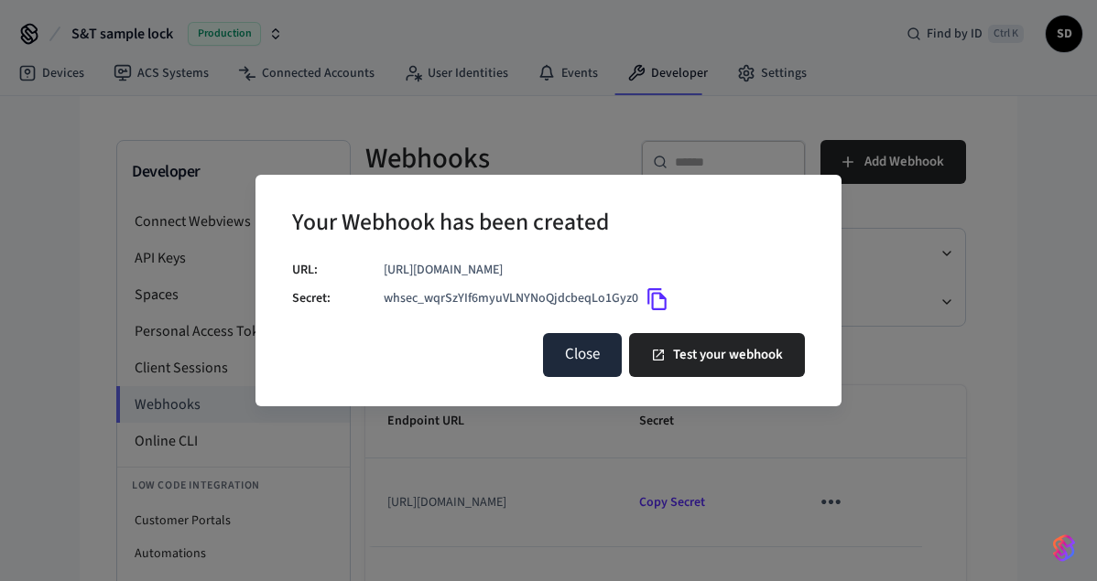
click at [586, 353] on button "Close" at bounding box center [582, 355] width 79 height 44
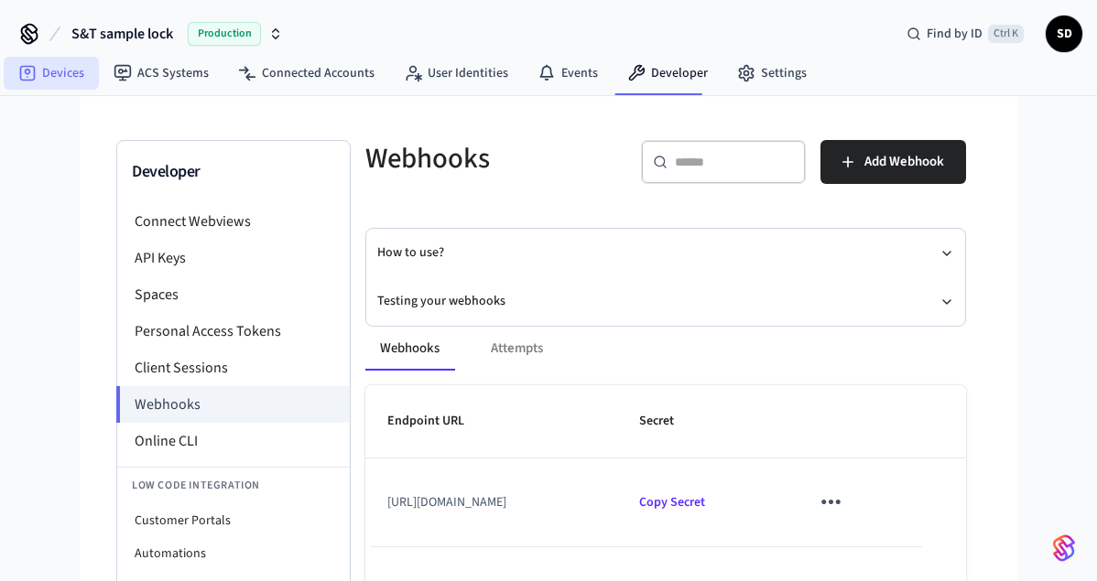
click at [69, 73] on link "Devices" at bounding box center [51, 73] width 95 height 33
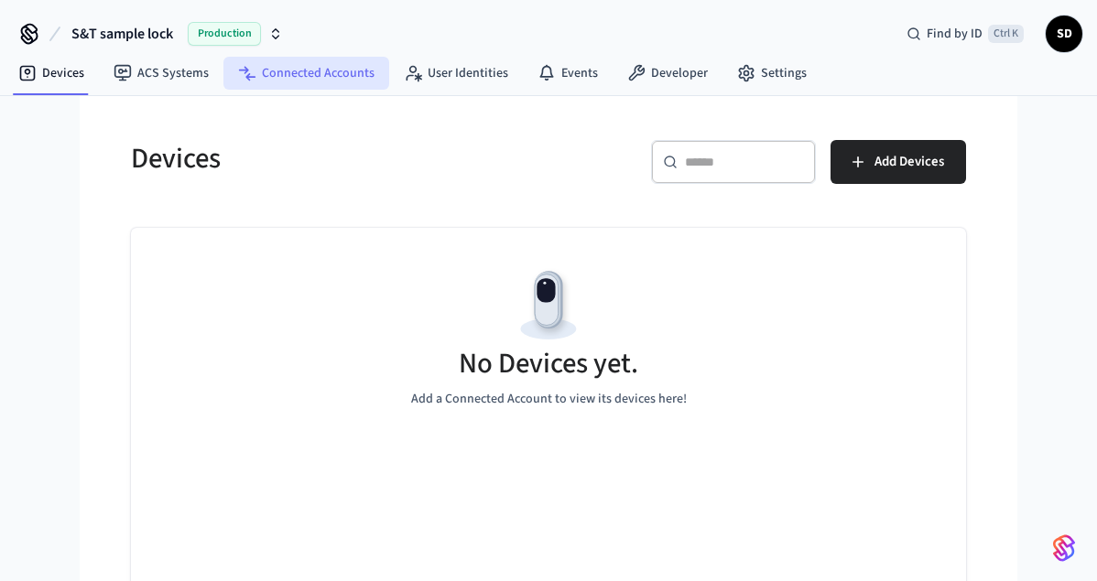
click at [324, 72] on link "Connected Accounts" at bounding box center [306, 73] width 166 height 33
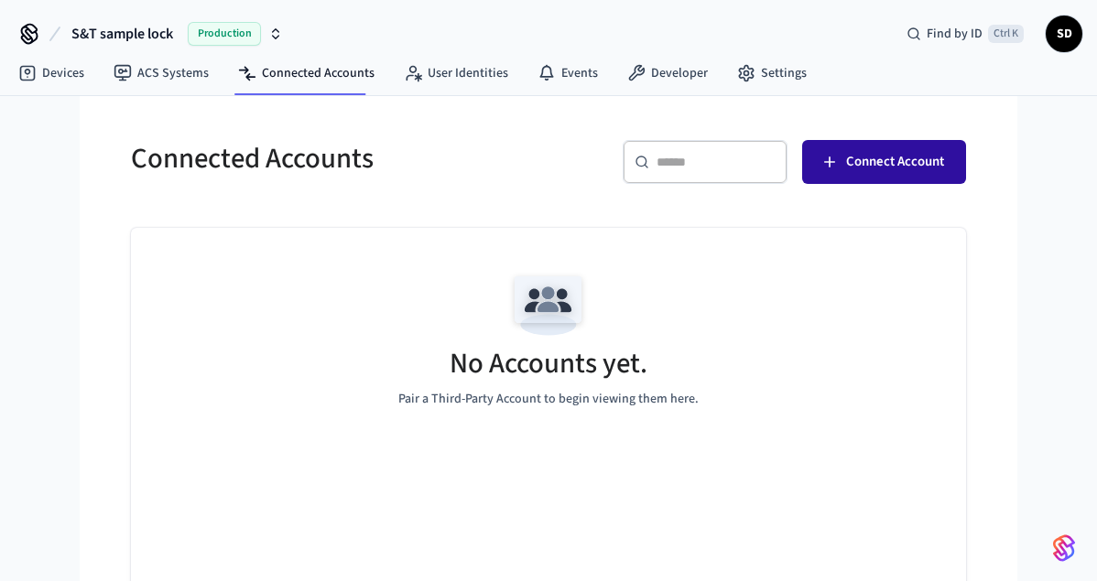
click at [921, 163] on span "Connect Account" at bounding box center [895, 162] width 98 height 24
